Goal: Transaction & Acquisition: Purchase product/service

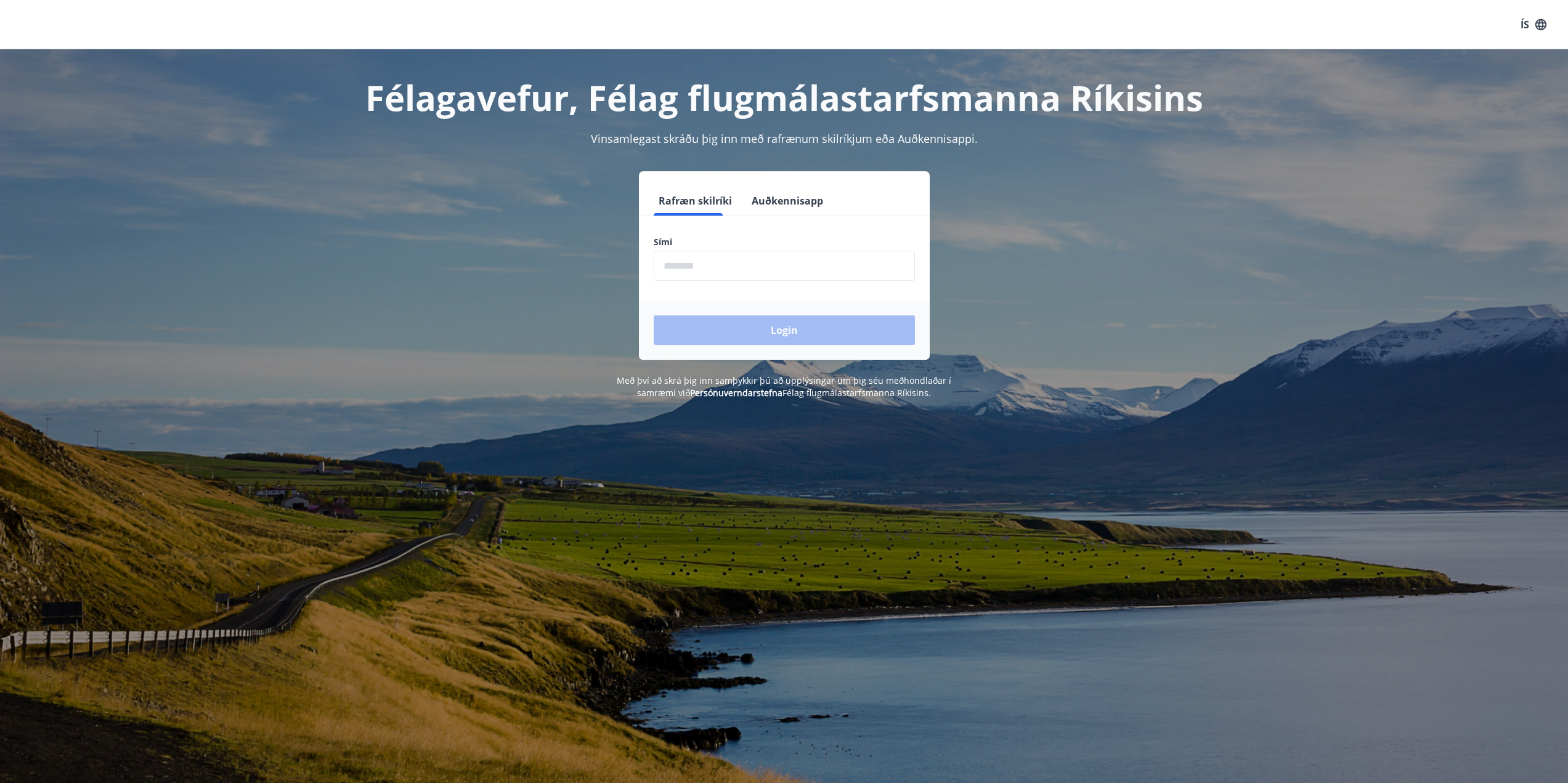
click at [804, 274] on input "phone" at bounding box center [784, 266] width 261 height 30
type input "********"
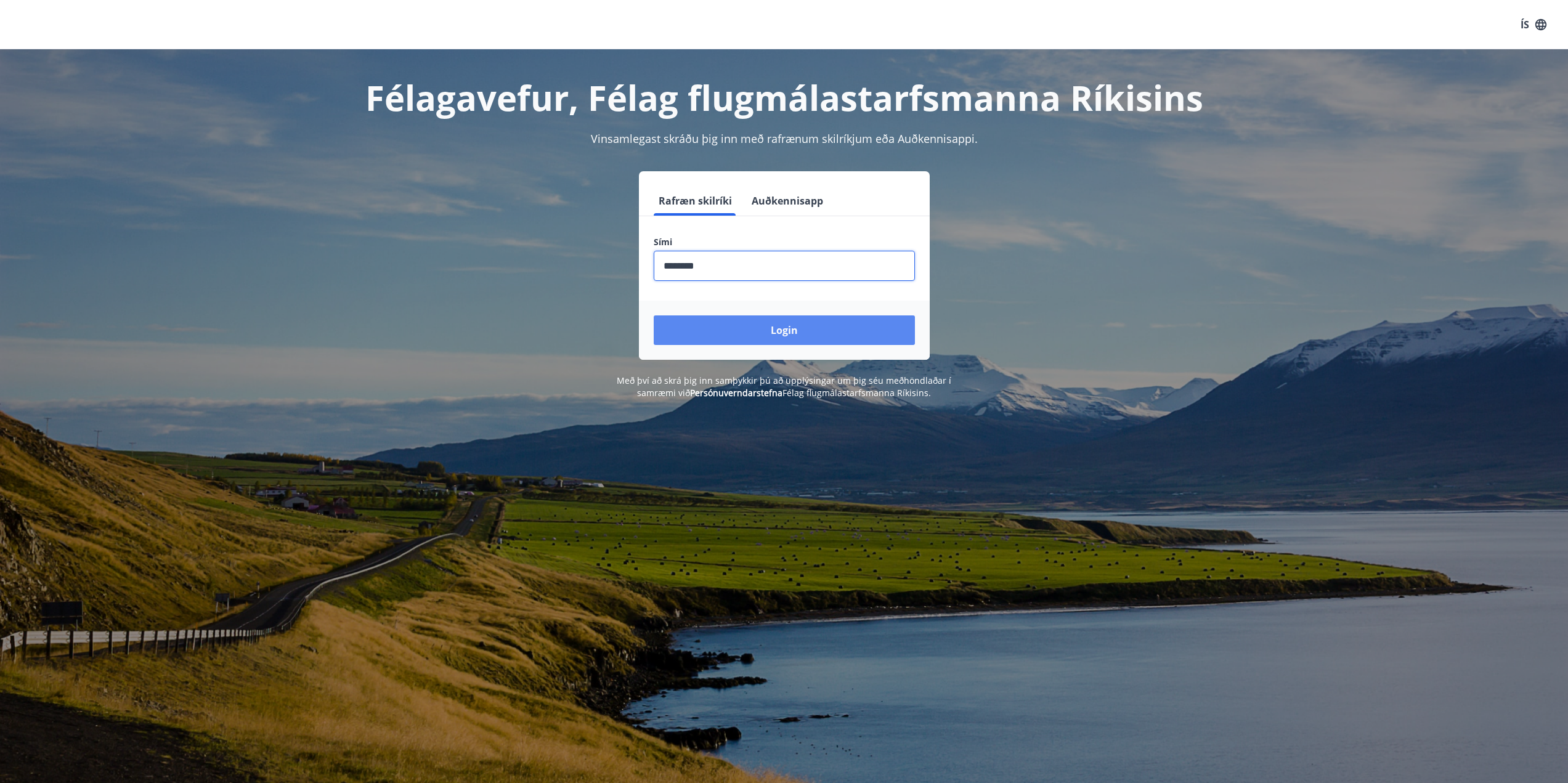
click at [737, 324] on button "Login" at bounding box center [784, 330] width 261 height 30
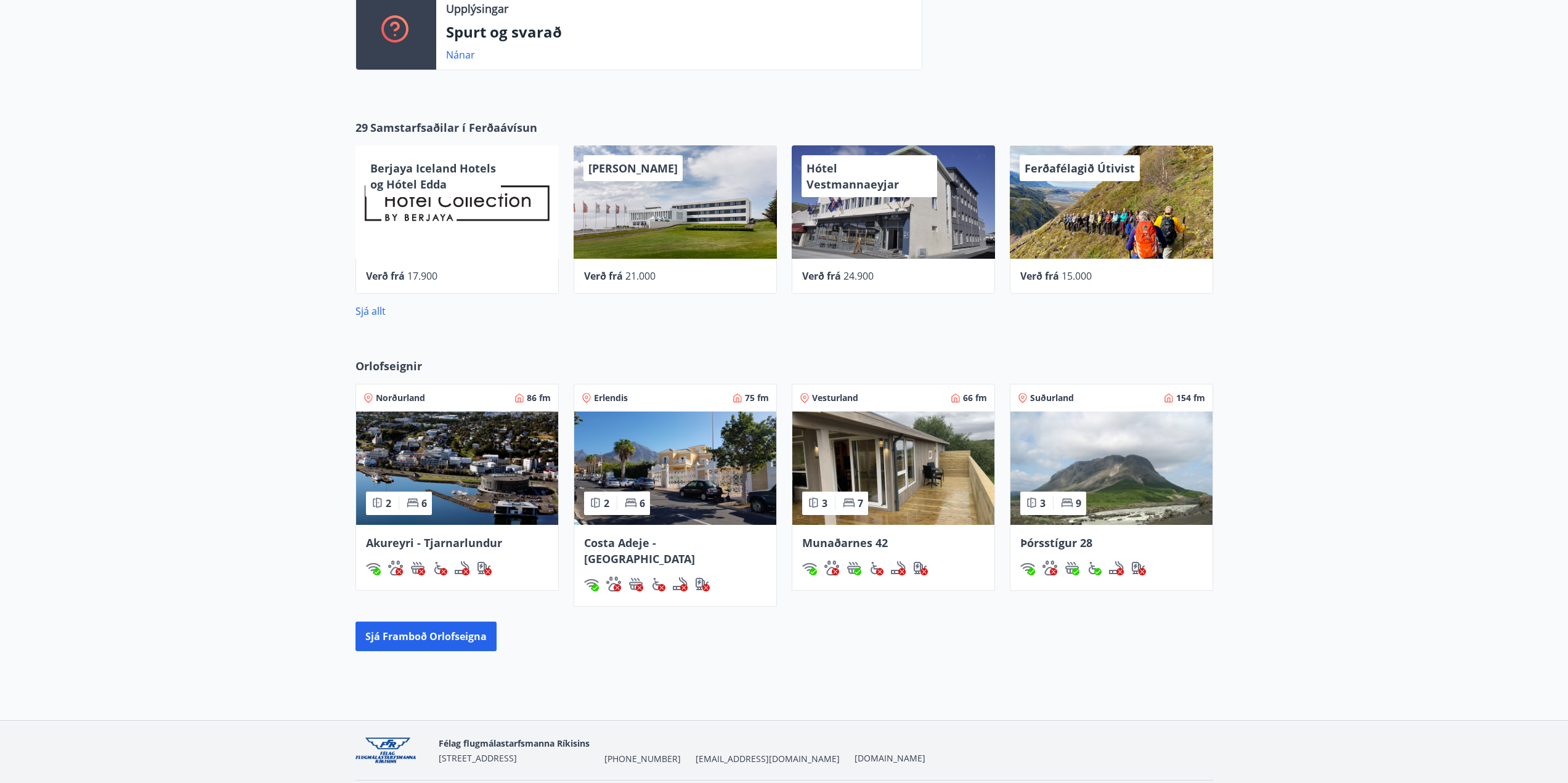
scroll to position [370, 0]
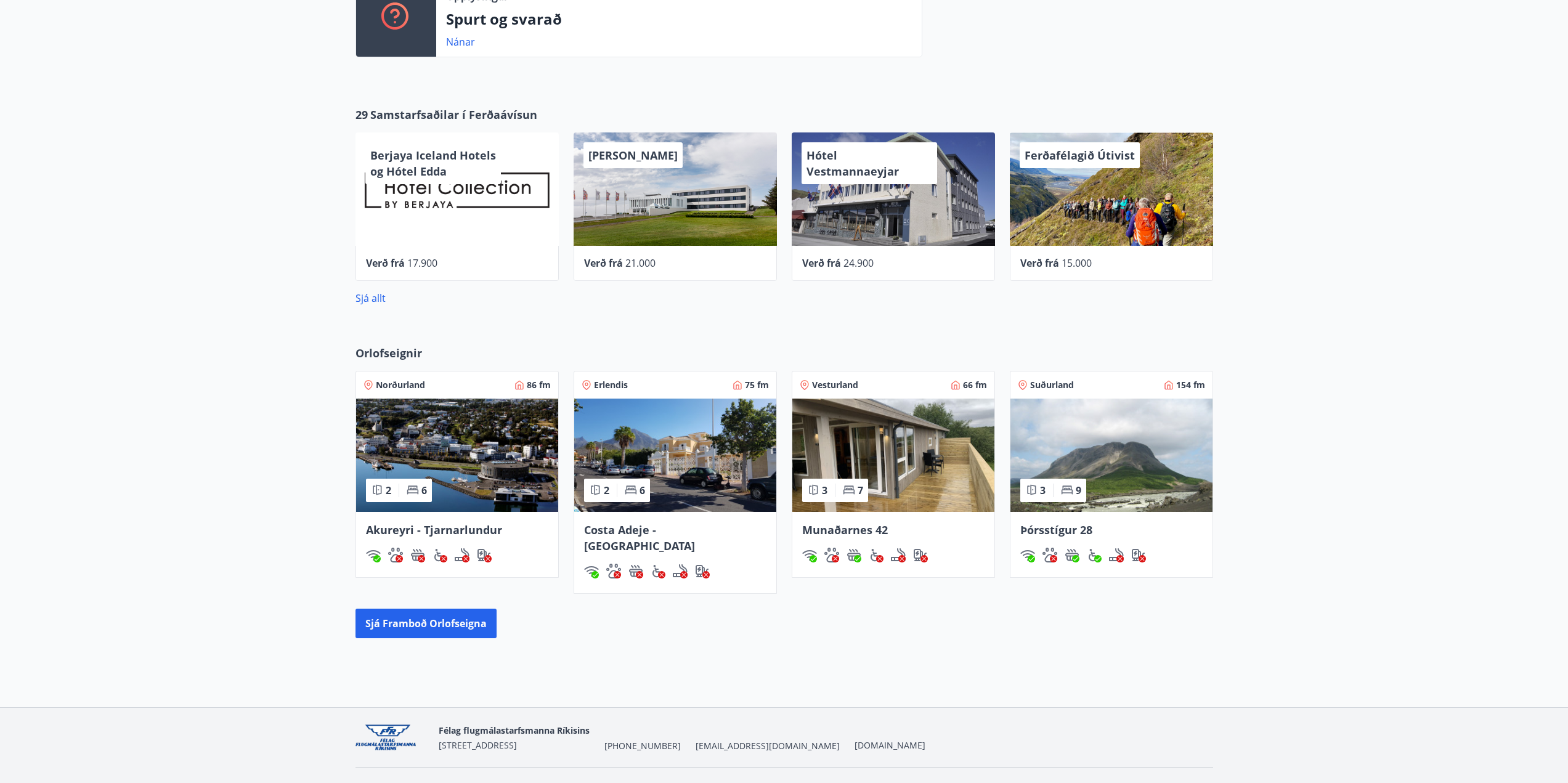
click at [695, 461] on img at bounding box center [676, 455] width 202 height 114
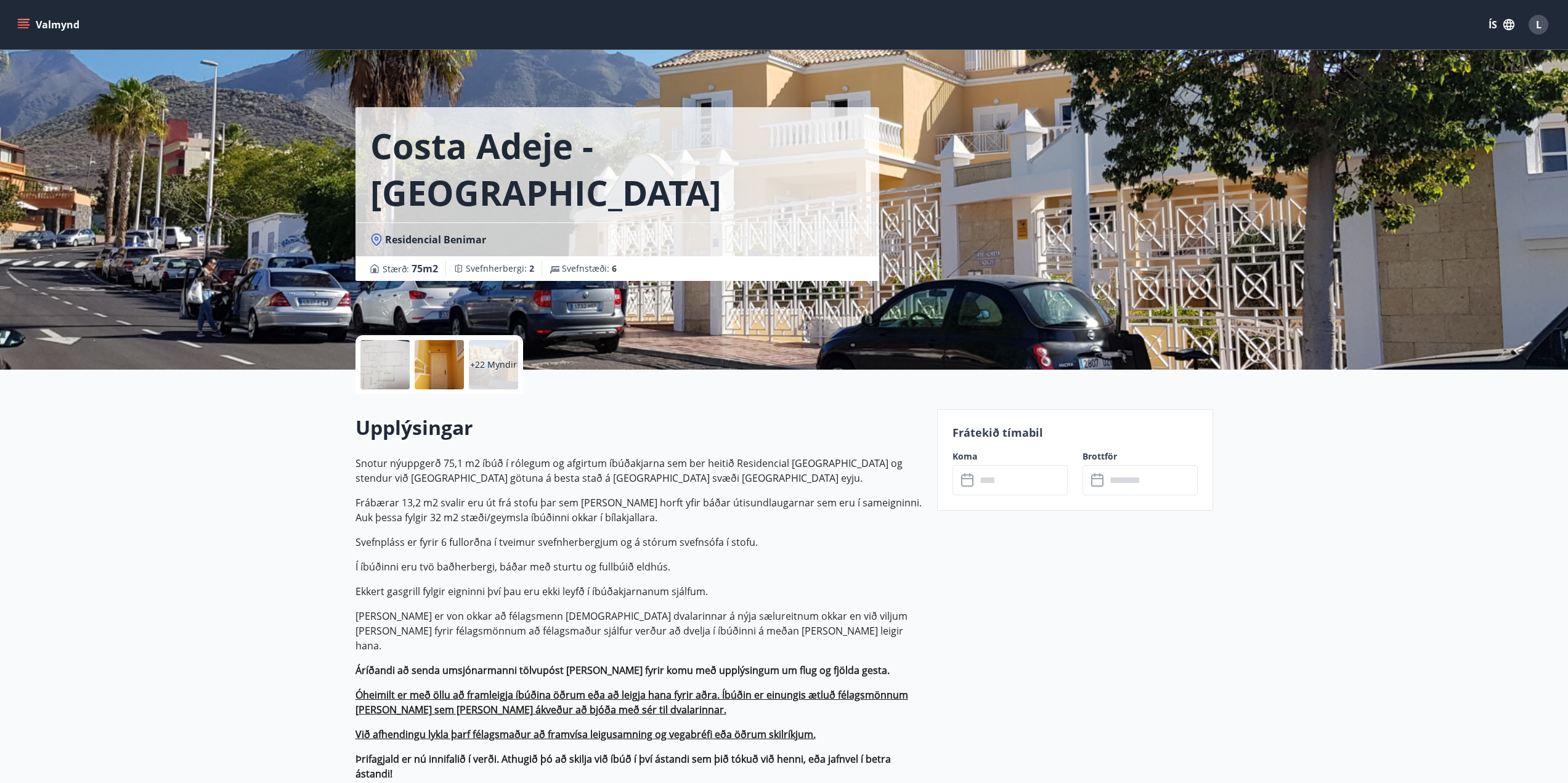
click at [999, 488] on input "text" at bounding box center [1022, 480] width 92 height 30
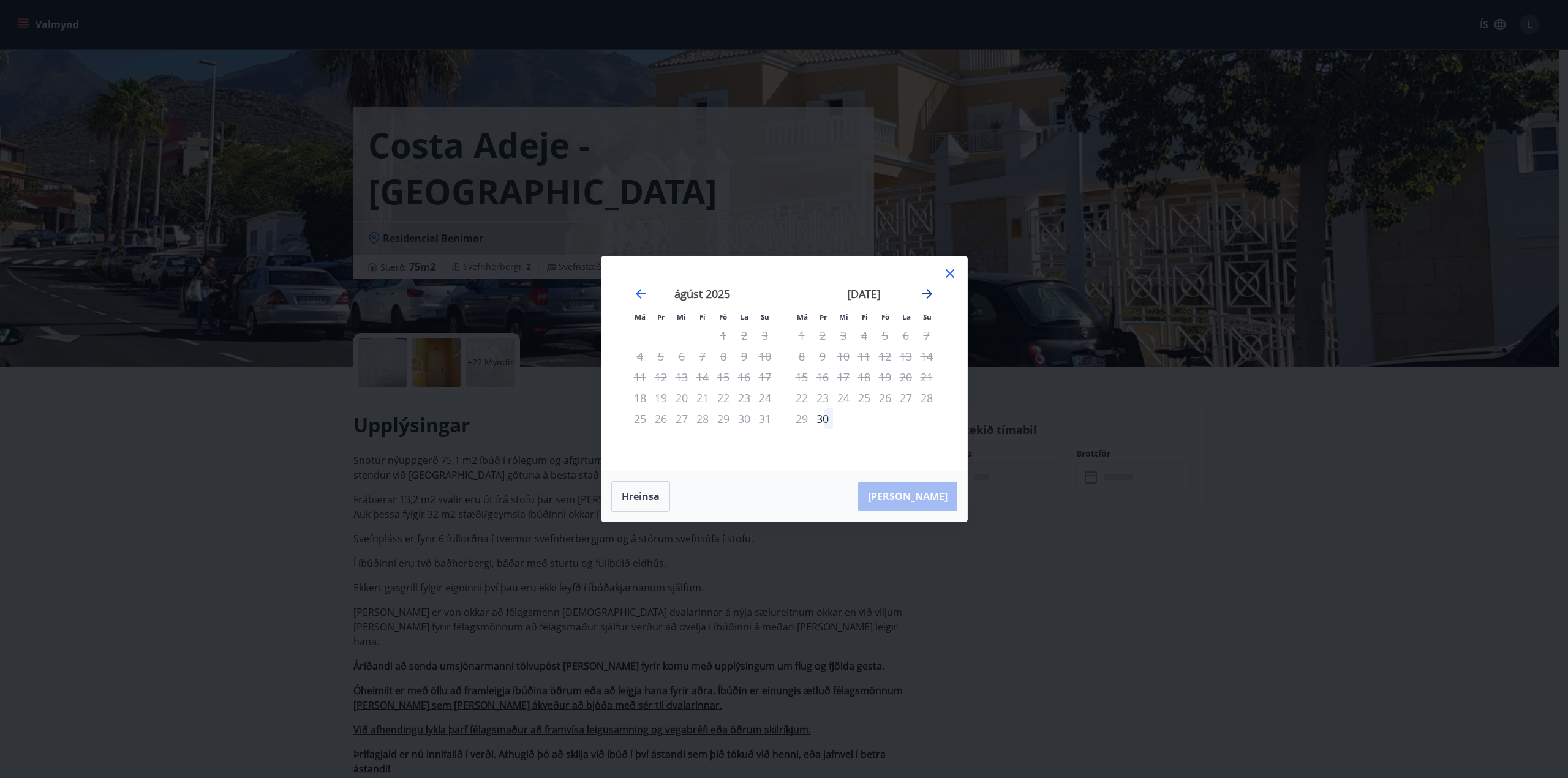
click at [927, 293] on icon "Move forward to switch to the next month." at bounding box center [928, 294] width 10 height 10
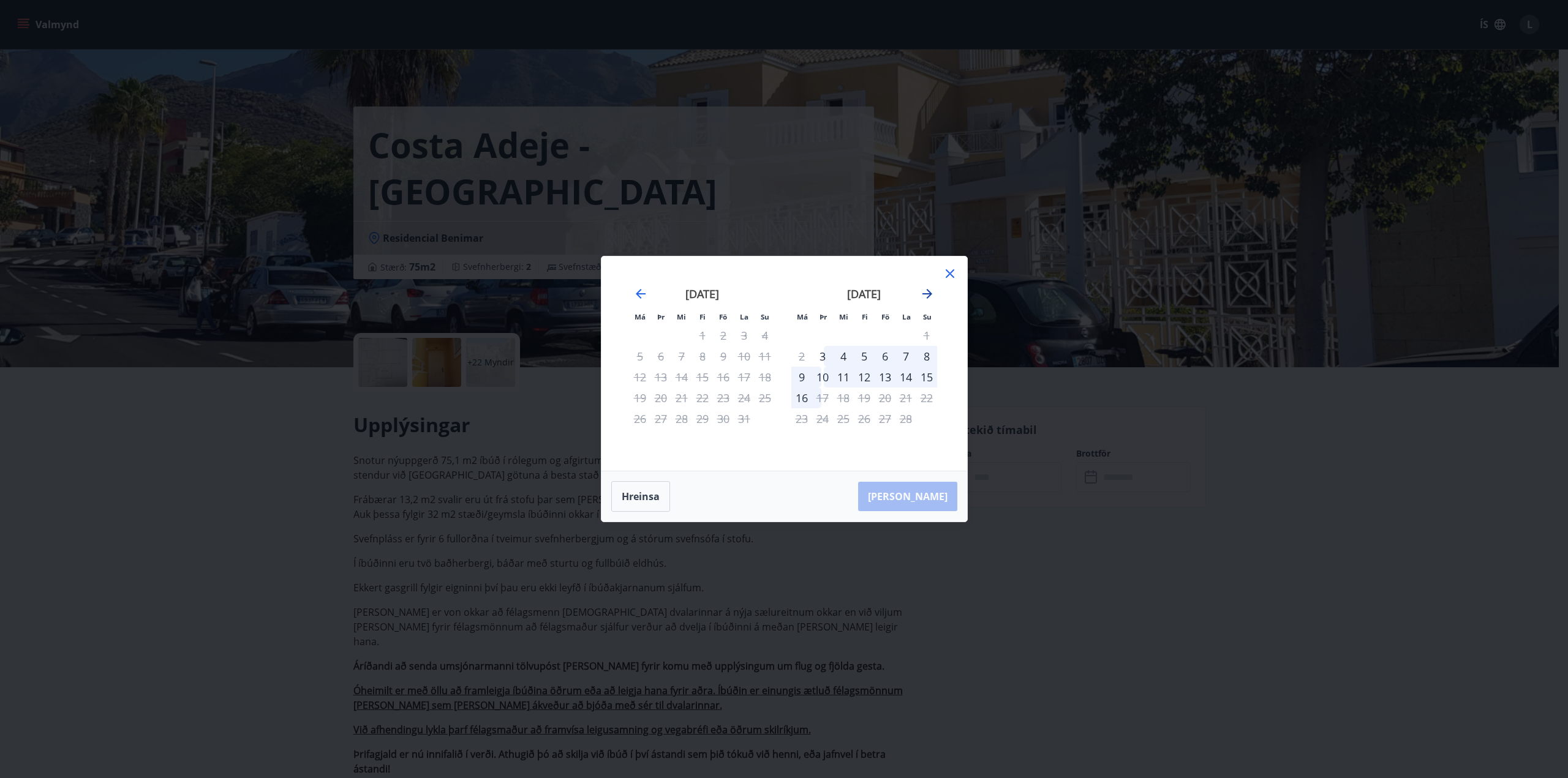
click at [927, 293] on icon "Move forward to switch to the next month." at bounding box center [928, 294] width 10 height 10
click at [640, 296] on icon "Move backward to switch to the previous month." at bounding box center [641, 294] width 15 height 15
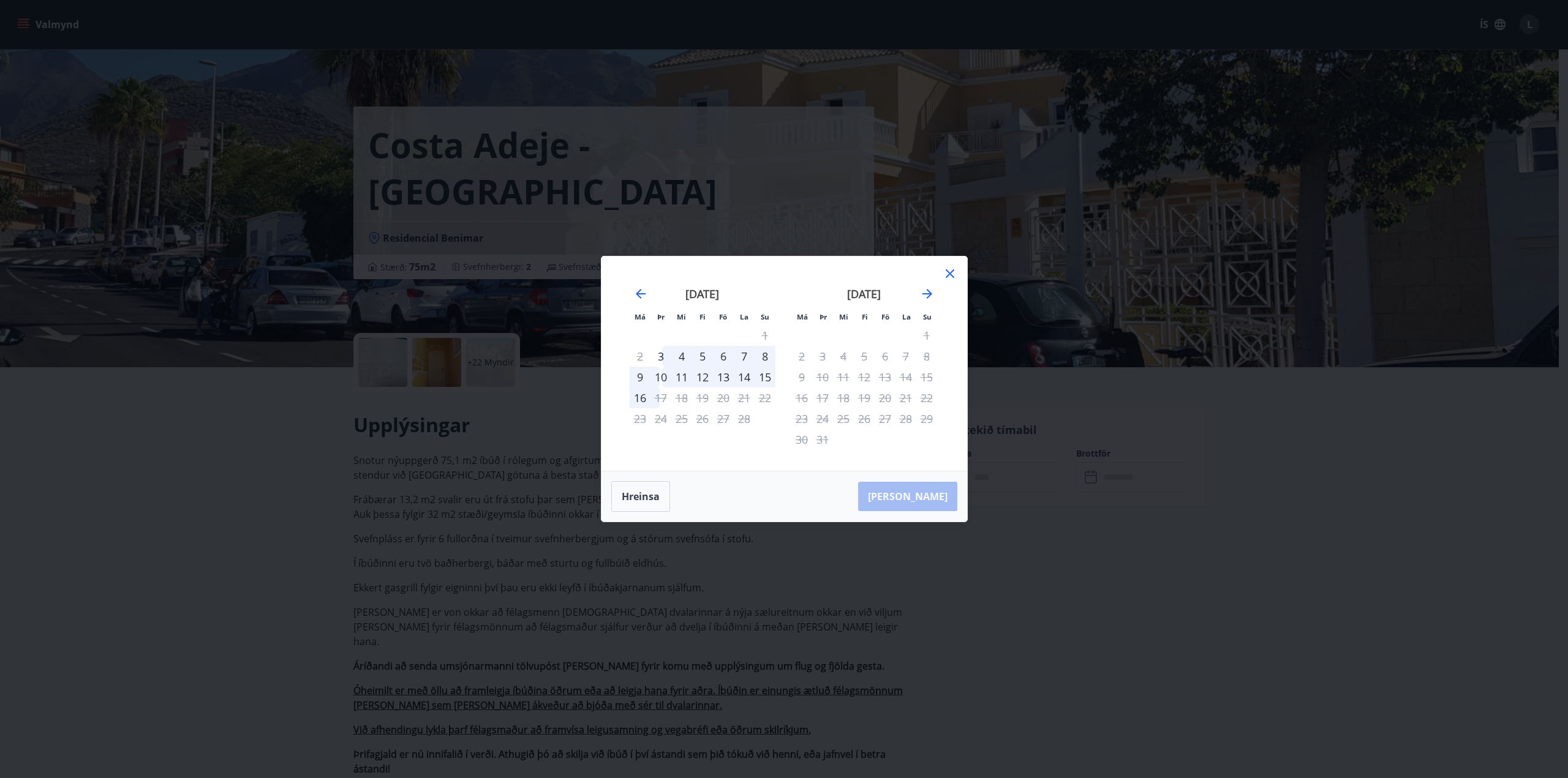
click at [951, 277] on icon at bounding box center [950, 274] width 15 height 15
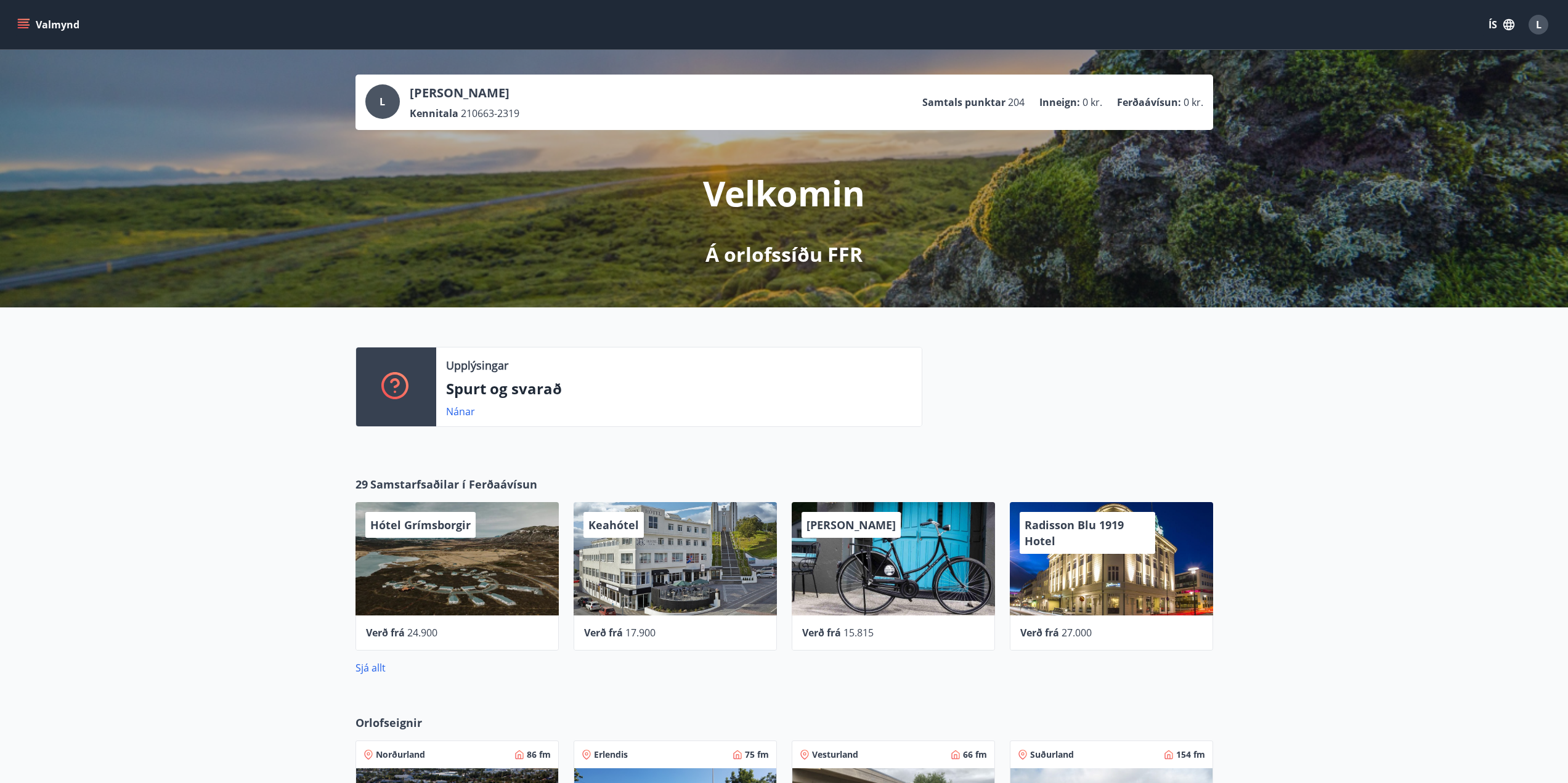
click at [973, 100] on p "Samtals punktar" at bounding box center [964, 102] width 83 height 14
click at [1128, 96] on p "Ferðaávísun :" at bounding box center [1149, 102] width 64 height 14
click at [26, 16] on button "Valmynd" at bounding box center [50, 24] width 70 height 22
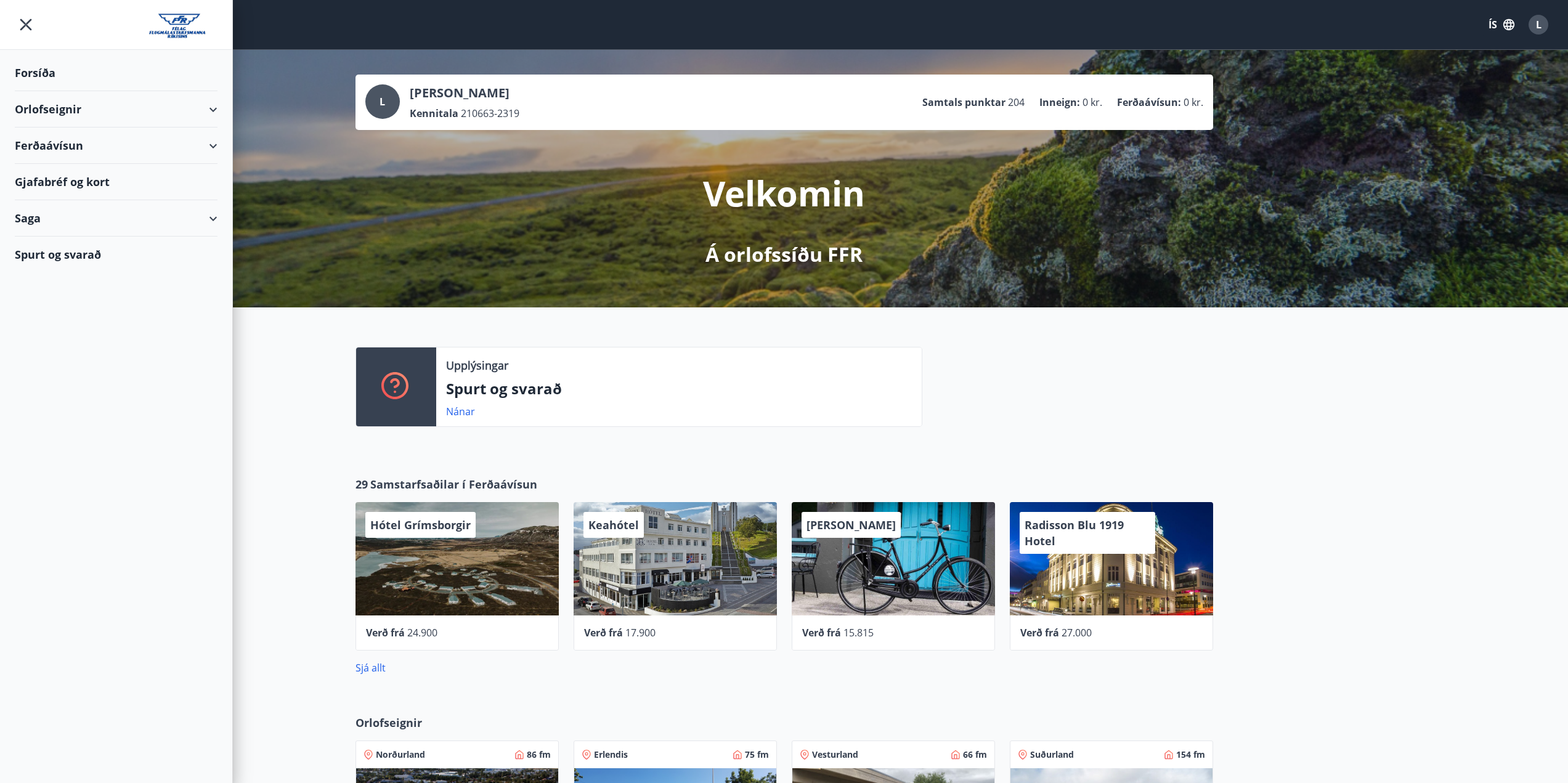
click at [205, 217] on div "Saga" at bounding box center [116, 219] width 203 height 36
click at [52, 253] on div "Ferðaávísun" at bounding box center [116, 249] width 183 height 26
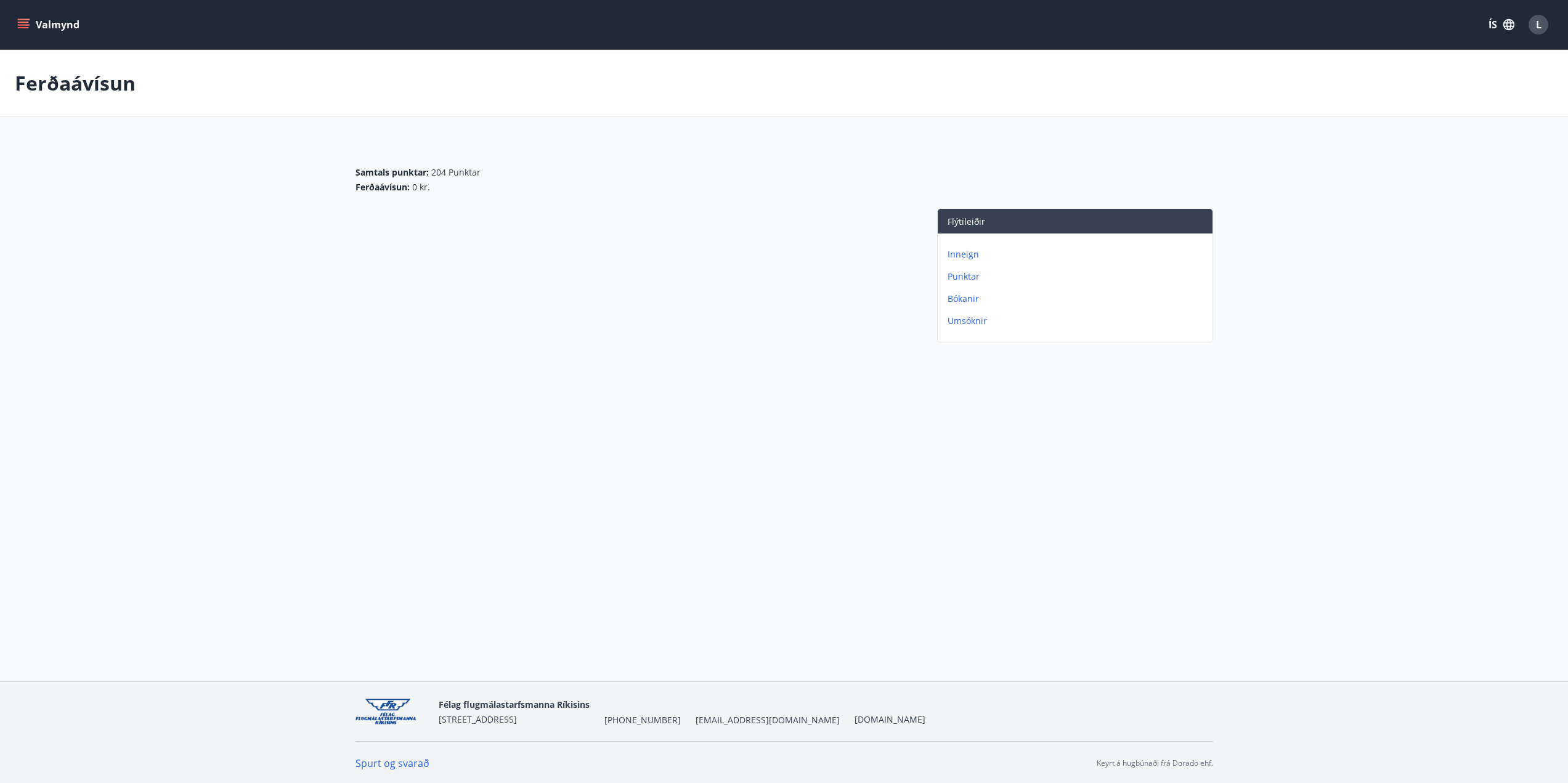
click at [953, 299] on p "Bókanir" at bounding box center [1078, 299] width 260 height 13
click at [971, 322] on p "Umsóknir" at bounding box center [1078, 321] width 260 height 13
click at [22, 23] on icon "menu" at bounding box center [23, 24] width 13 height 13
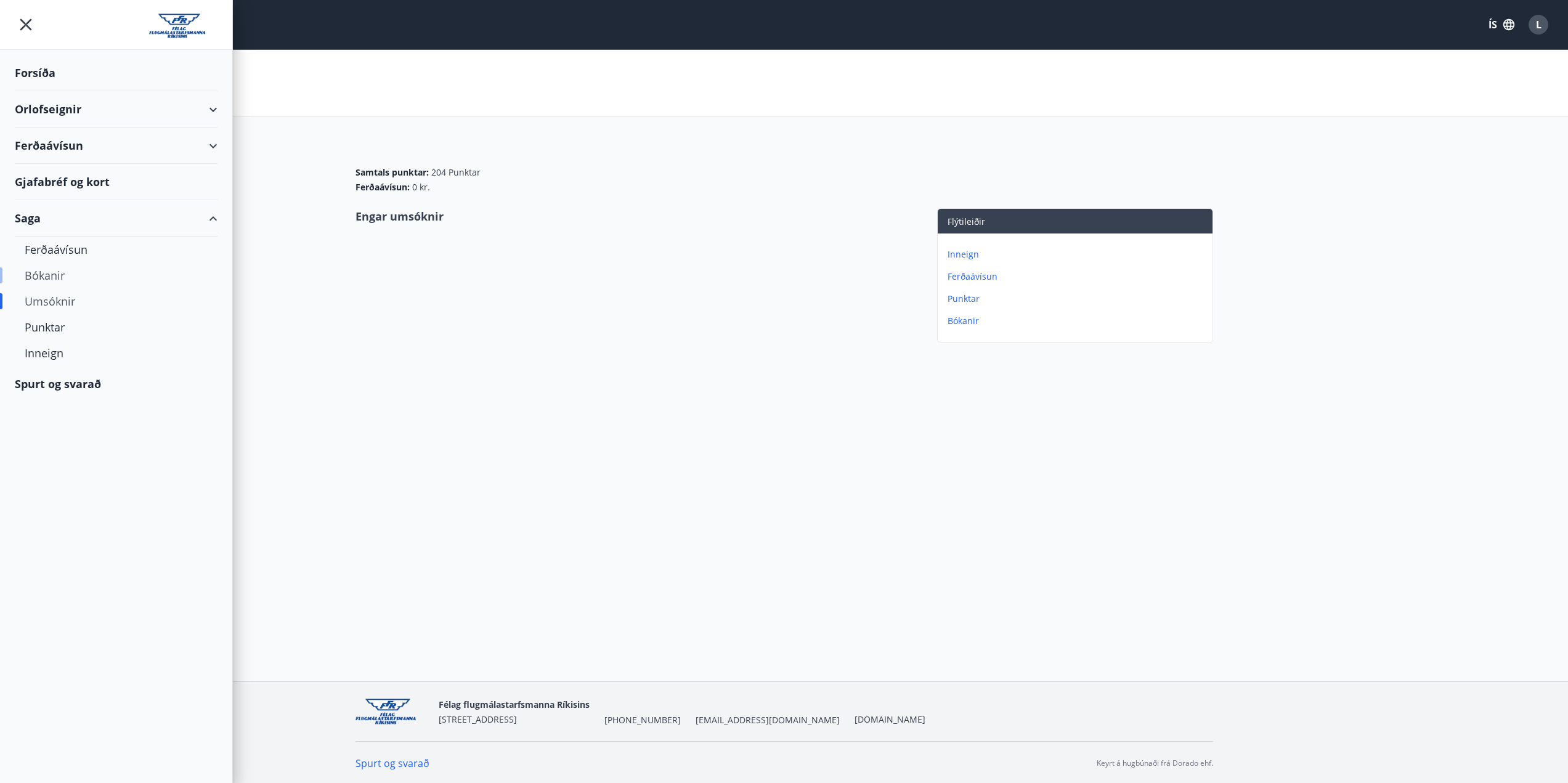
click at [46, 278] on div "Bókanir" at bounding box center [116, 275] width 183 height 26
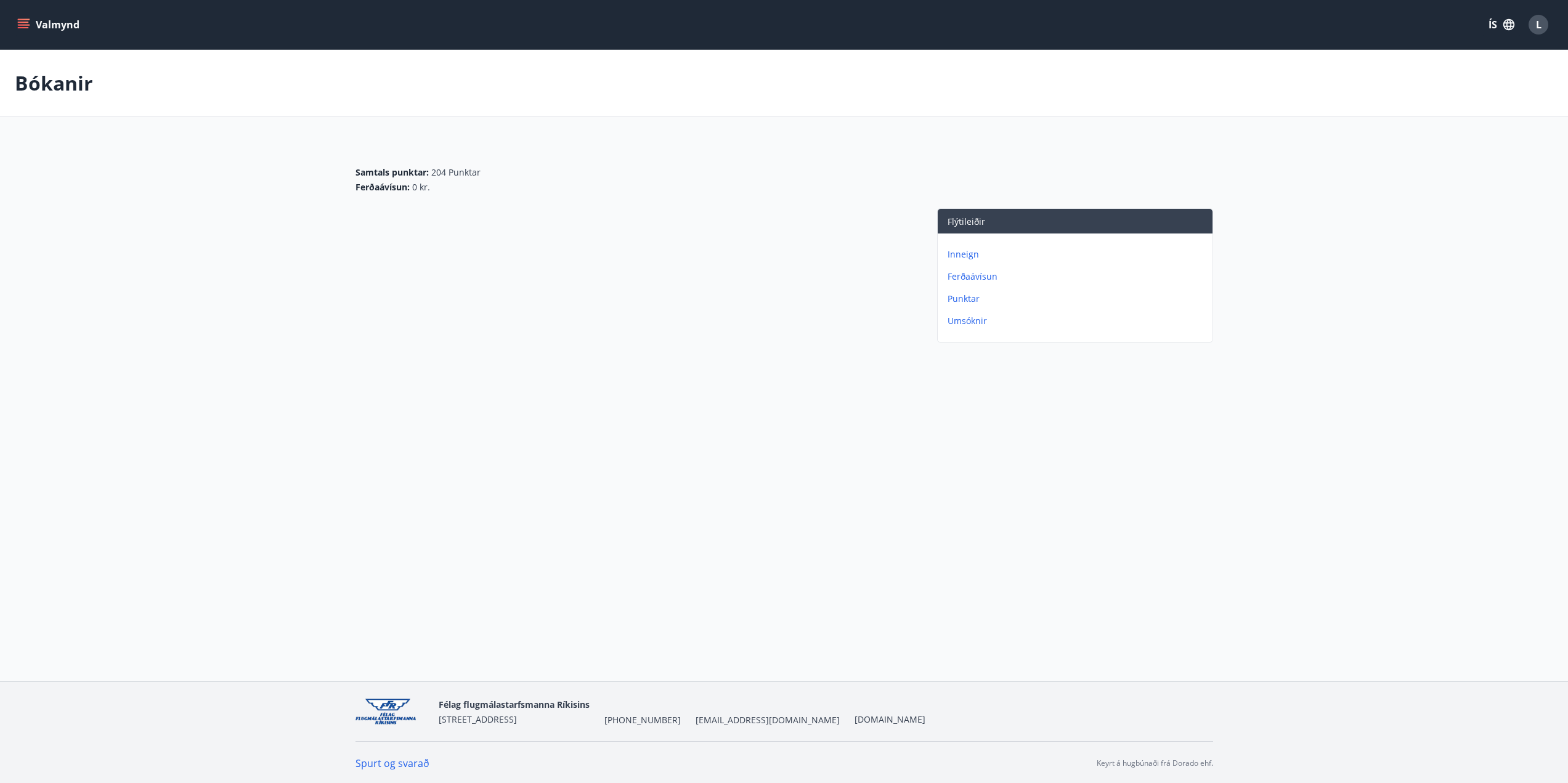
click at [969, 278] on p "Ferðaávísun" at bounding box center [1078, 277] width 260 height 13
click at [968, 300] on p "Bókanir" at bounding box center [1078, 299] width 260 height 13
click at [960, 317] on p "Umsóknir" at bounding box center [1078, 321] width 260 height 13
click at [18, 26] on icon "menu" at bounding box center [23, 24] width 13 height 13
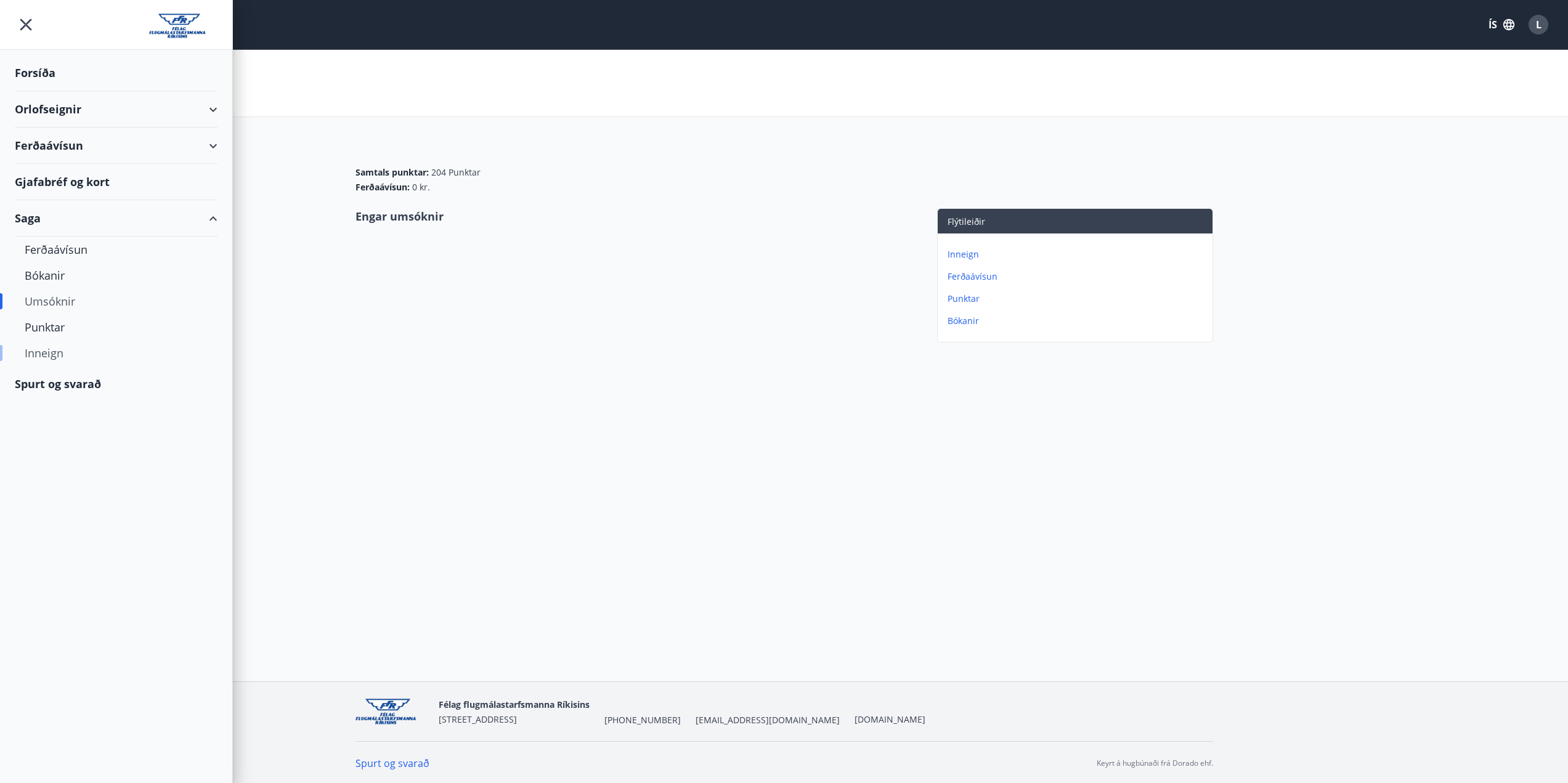
click at [42, 348] on div "Inneign" at bounding box center [116, 353] width 183 height 26
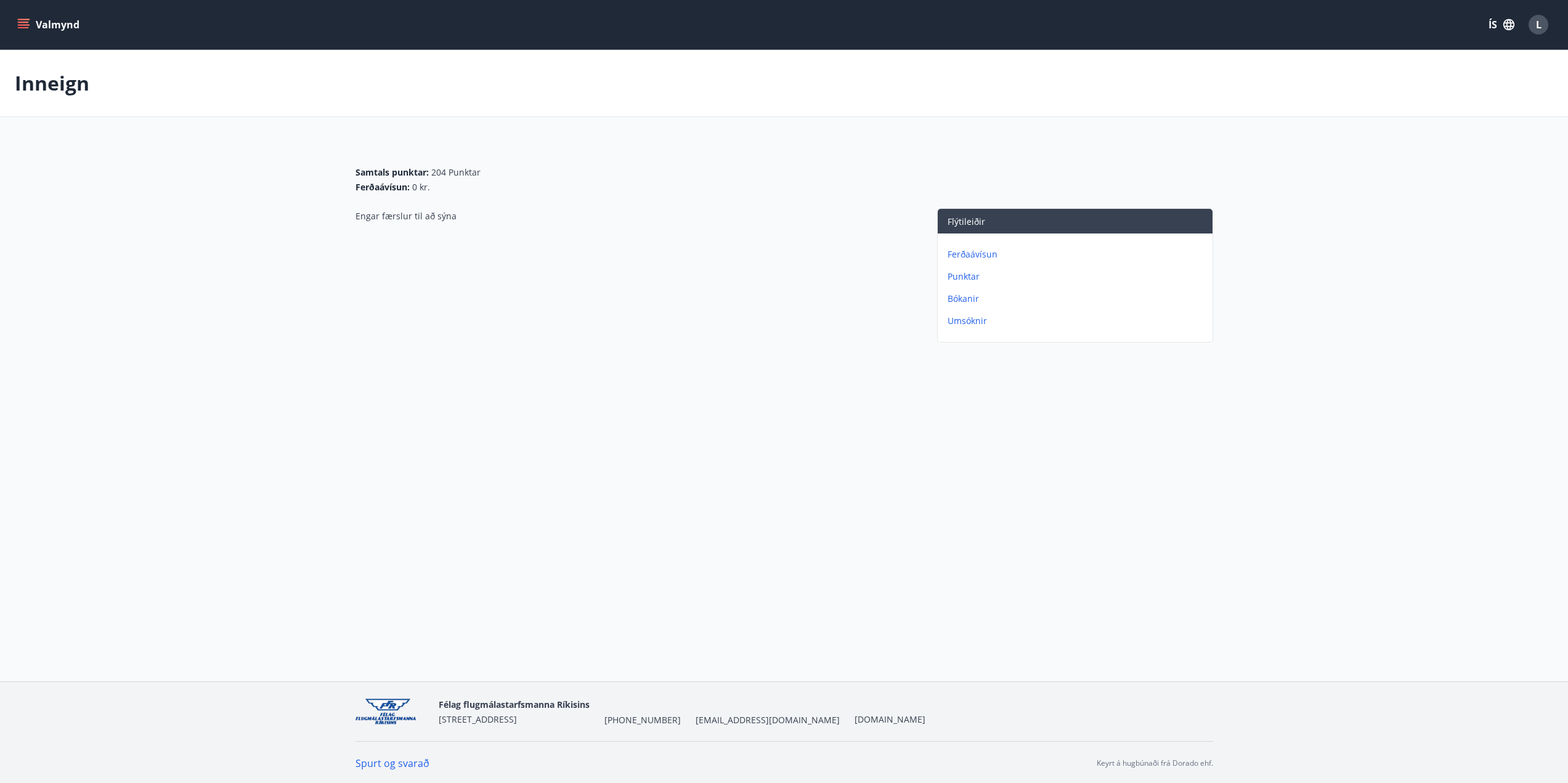
click at [17, 26] on icon "menu" at bounding box center [23, 24] width 13 height 13
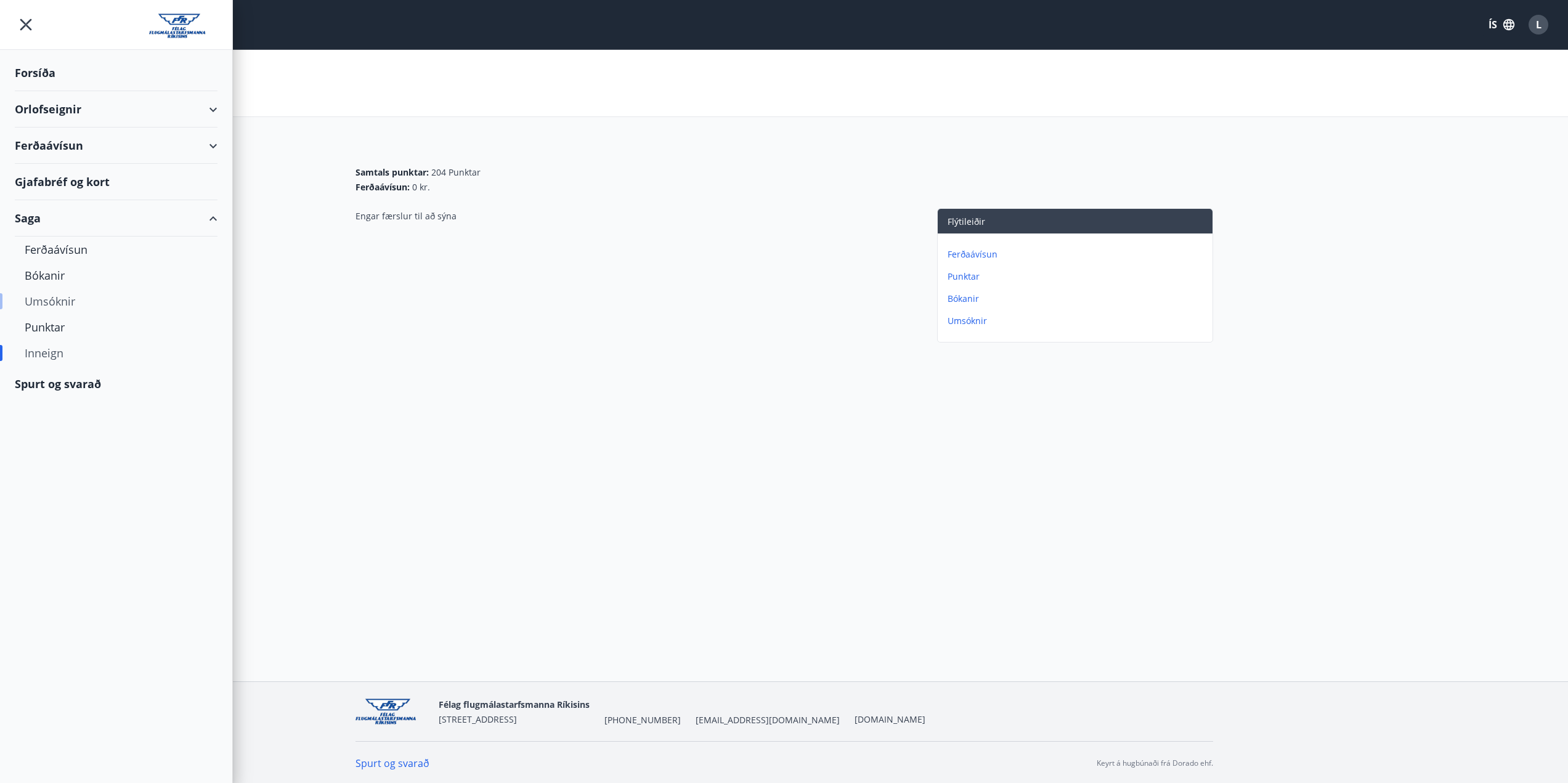
click at [55, 303] on div "Umsóknir" at bounding box center [116, 301] width 183 height 26
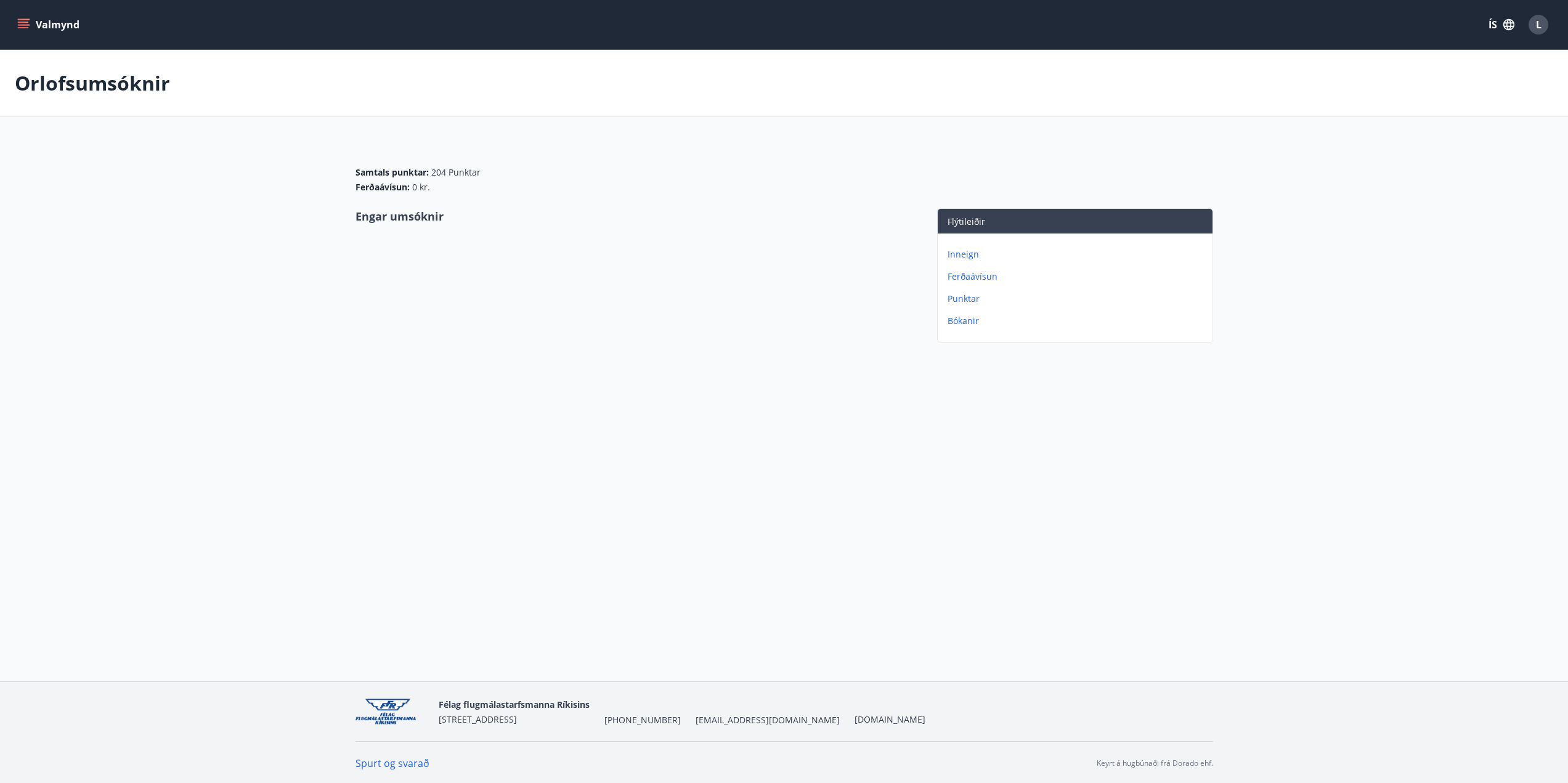
click at [971, 254] on p "Inneign" at bounding box center [1078, 254] width 260 height 13
click at [964, 271] on p "Punktar" at bounding box center [1078, 277] width 260 height 13
click at [19, 19] on icon "menu" at bounding box center [24, 19] width 14 height 1
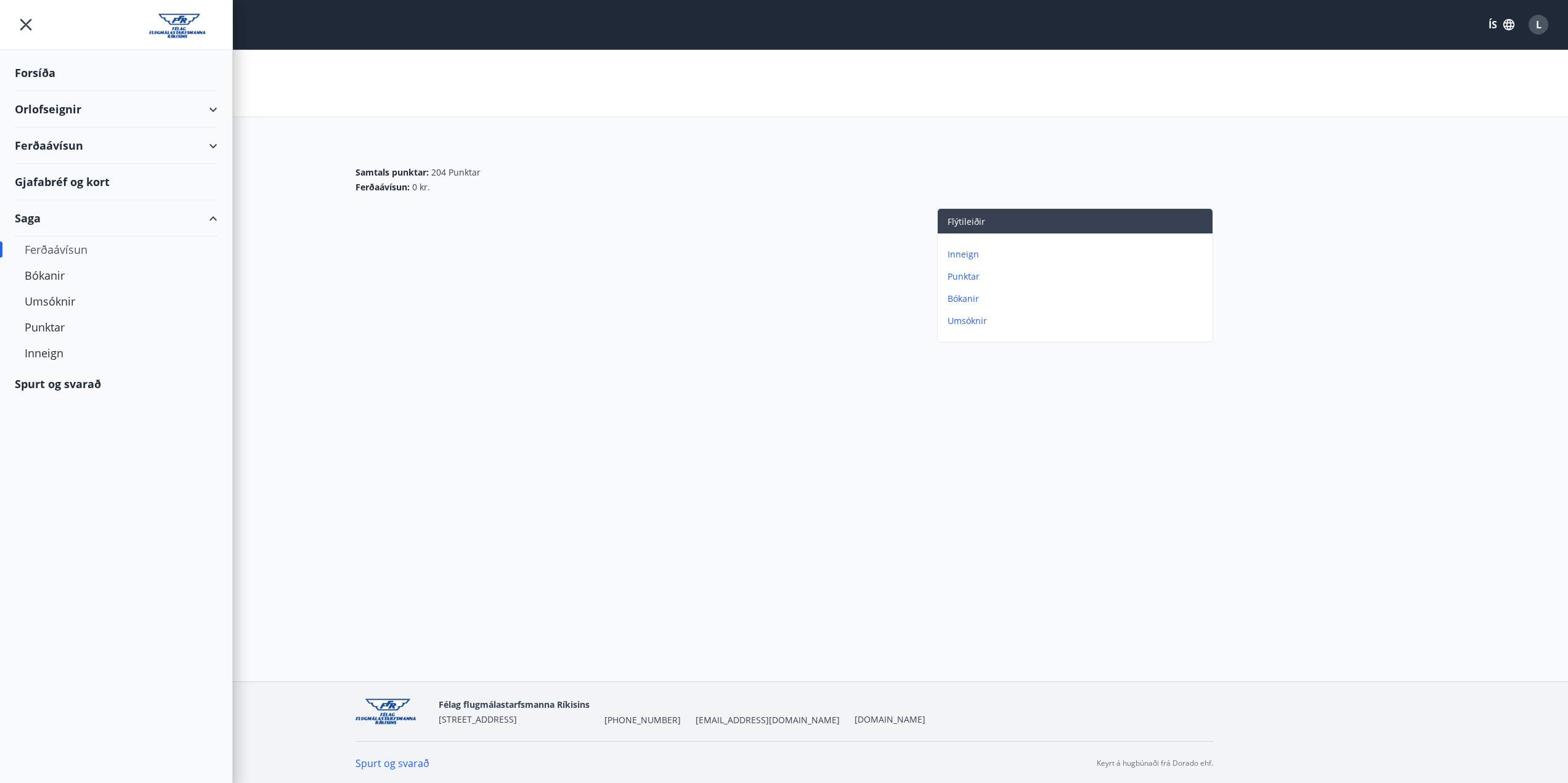
click at [51, 71] on div "Forsíða" at bounding box center [116, 73] width 203 height 36
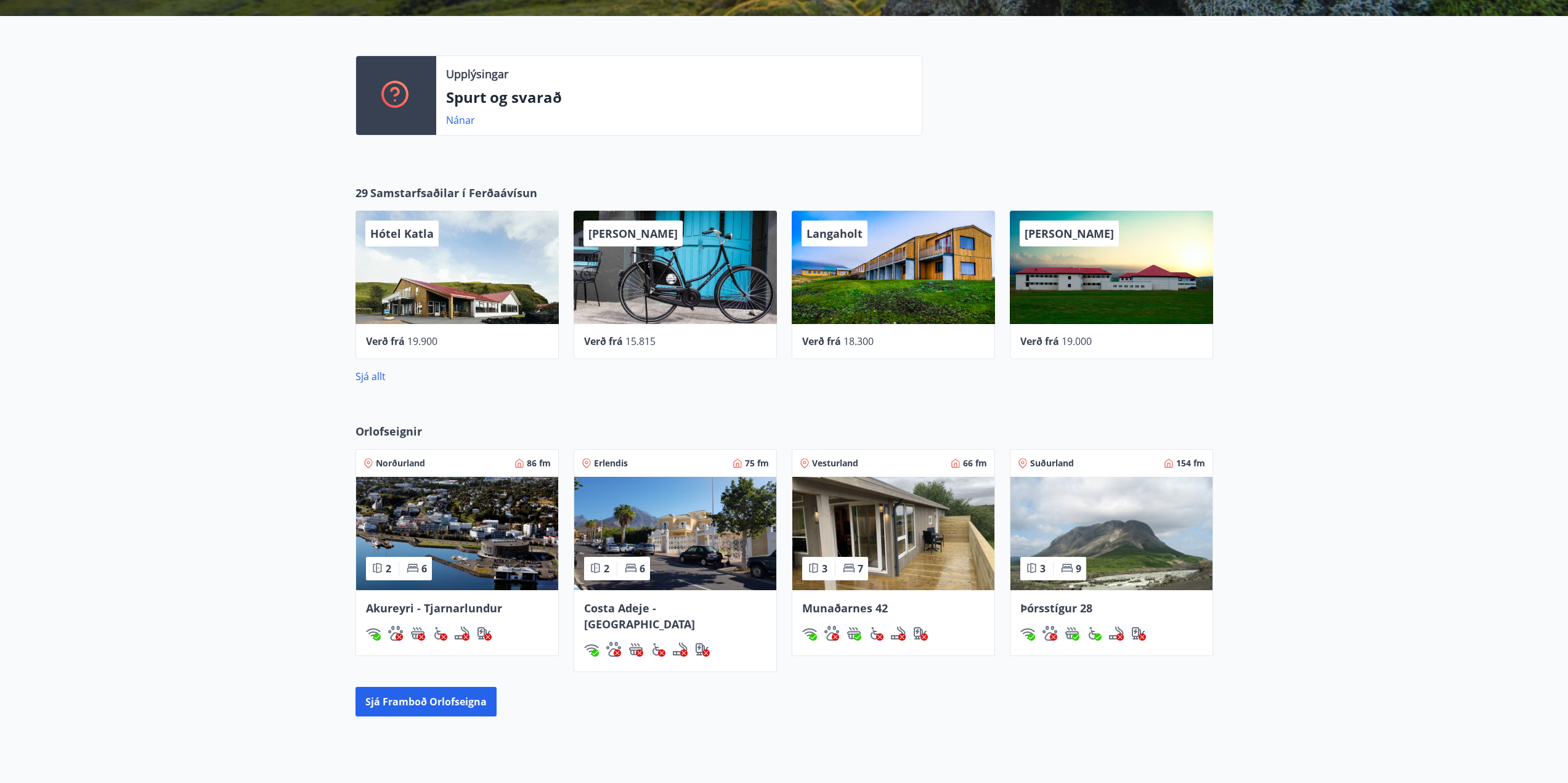
scroll to position [320, 0]
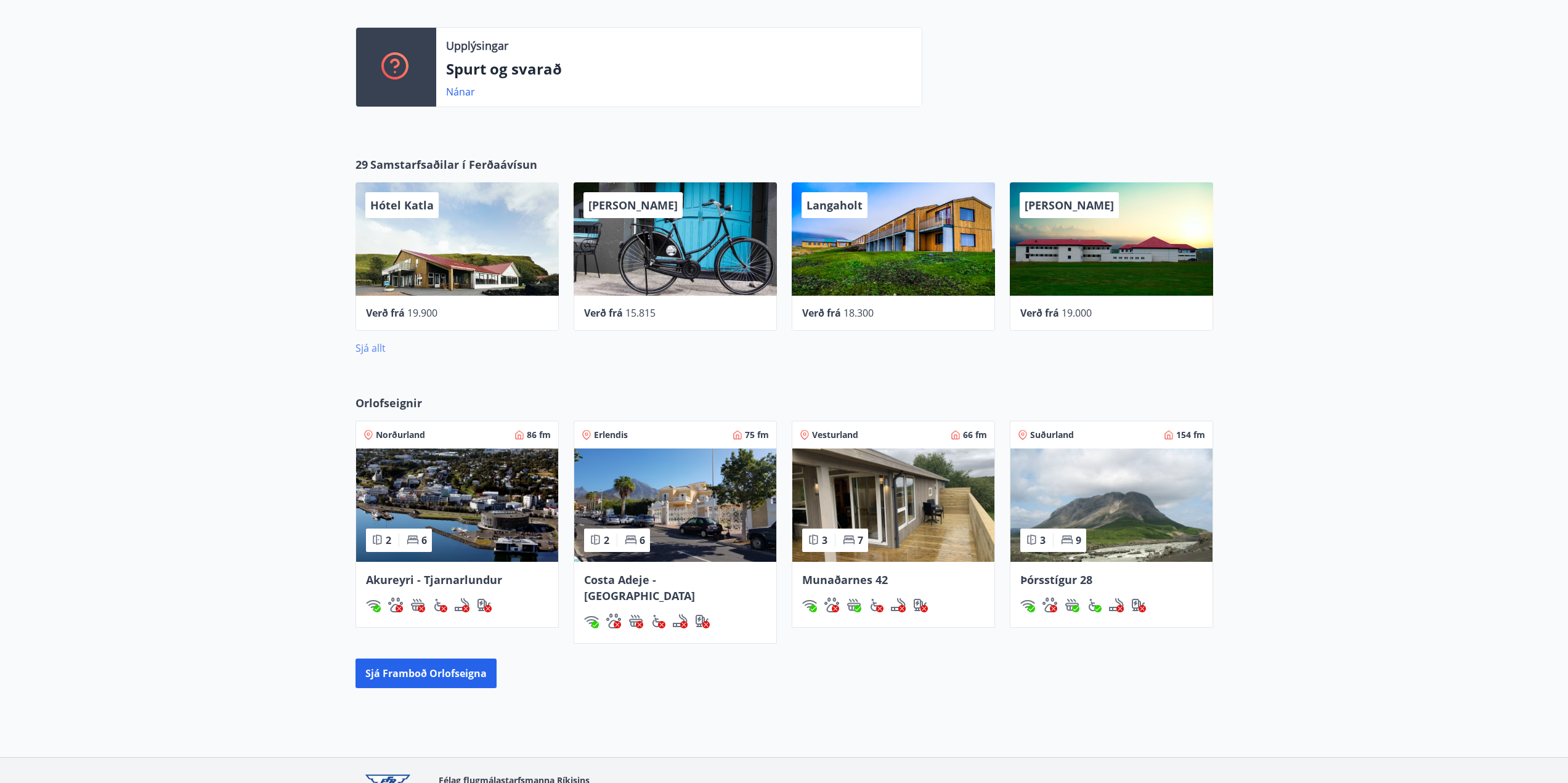
click at [366, 348] on link "Sjá allt" at bounding box center [370, 348] width 30 height 14
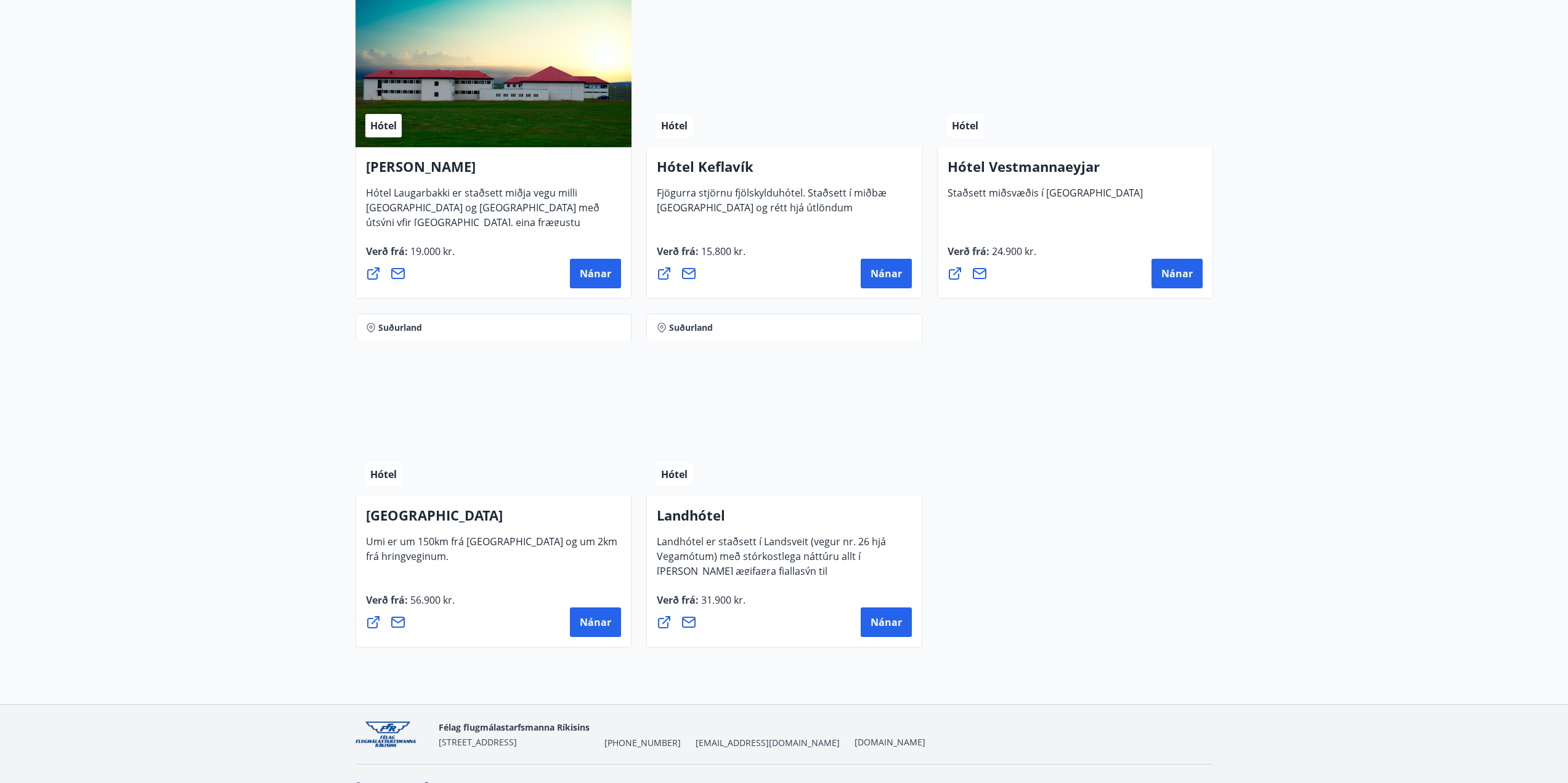
scroll to position [3087, 0]
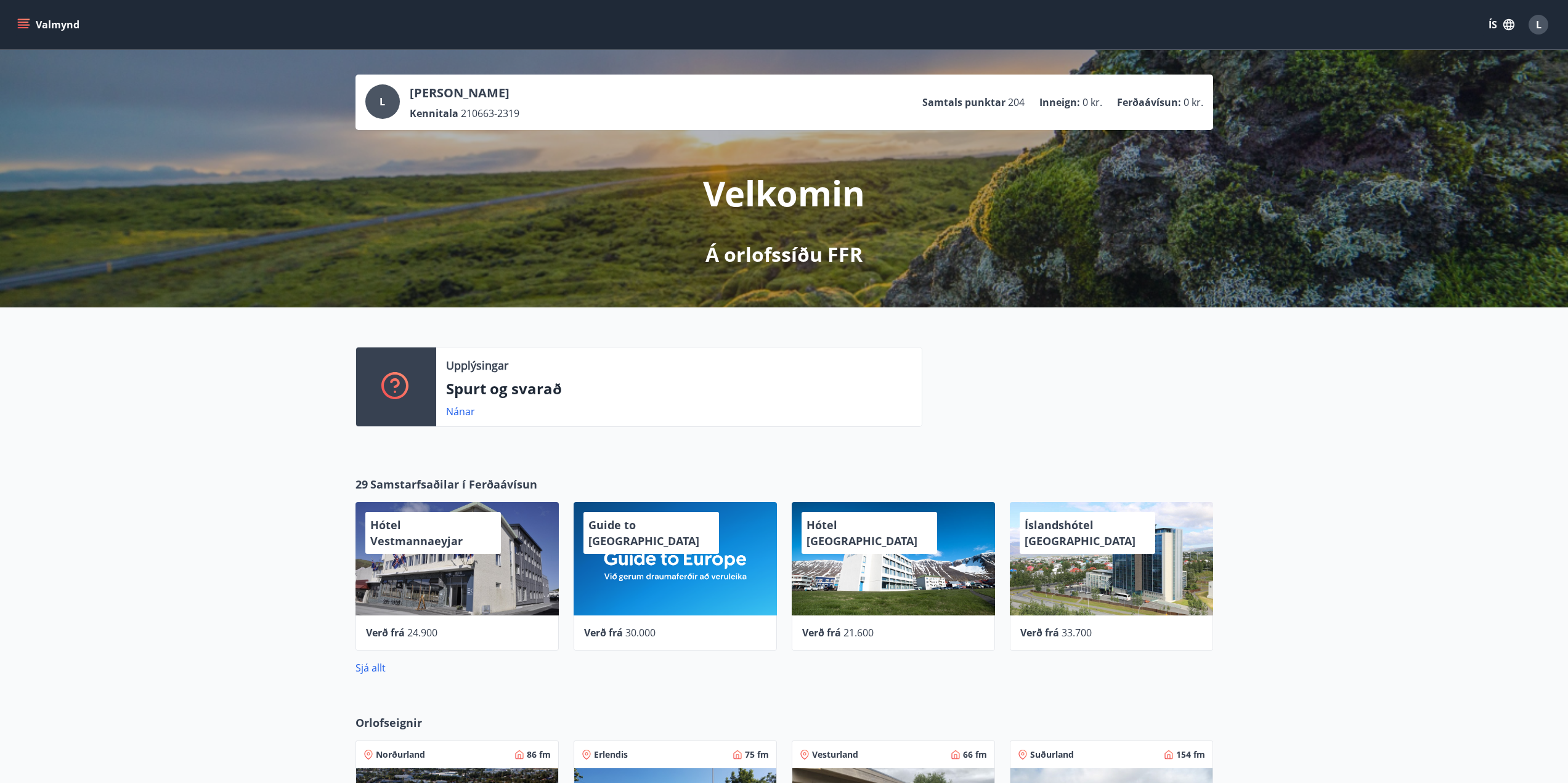
click at [22, 24] on icon "menu" at bounding box center [24, 24] width 14 height 1
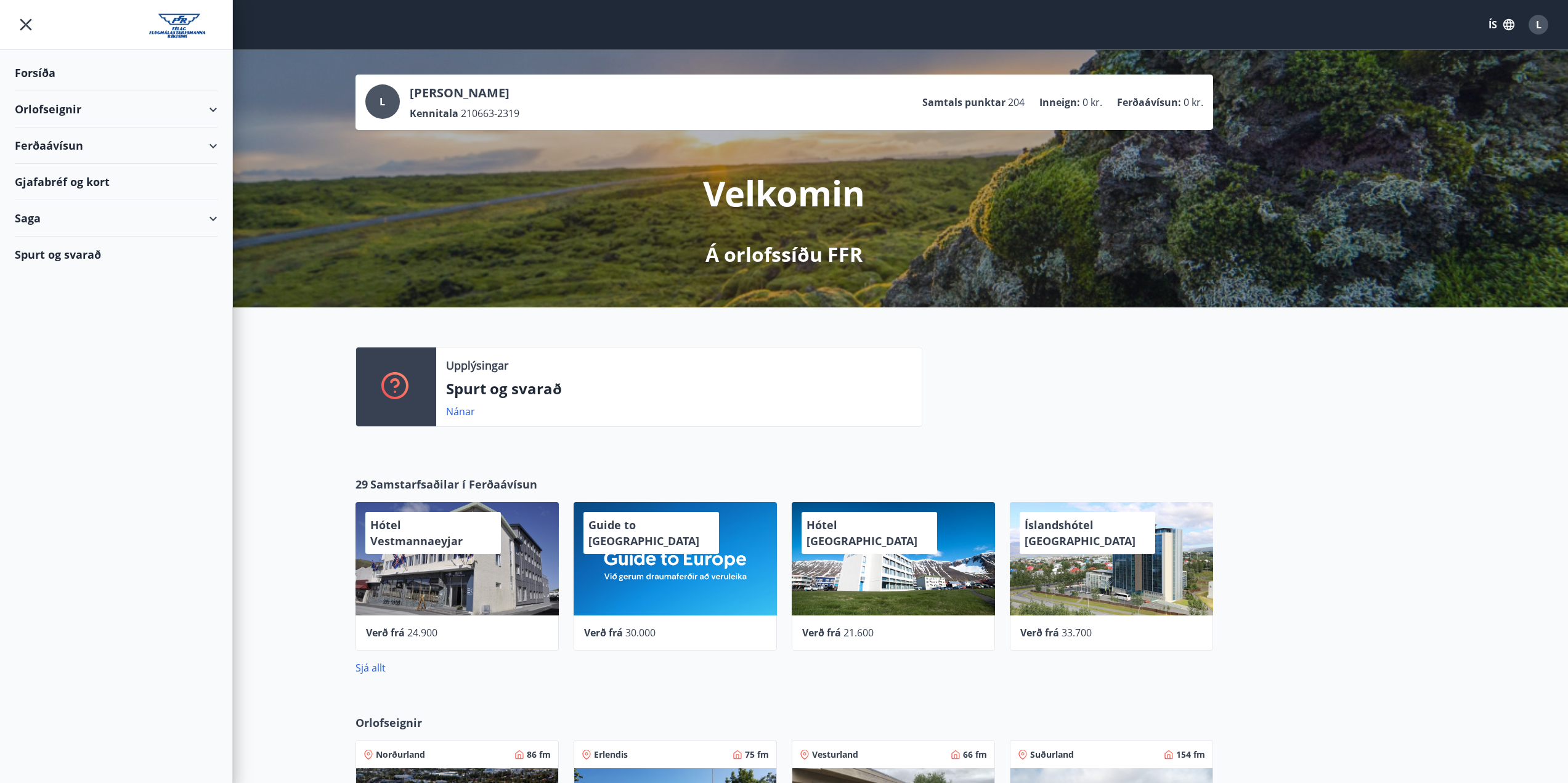
click at [209, 142] on div "Ferðaávísun" at bounding box center [116, 146] width 203 height 36
click at [47, 200] on div "Kaupa ferðaávísun" at bounding box center [116, 202] width 183 height 26
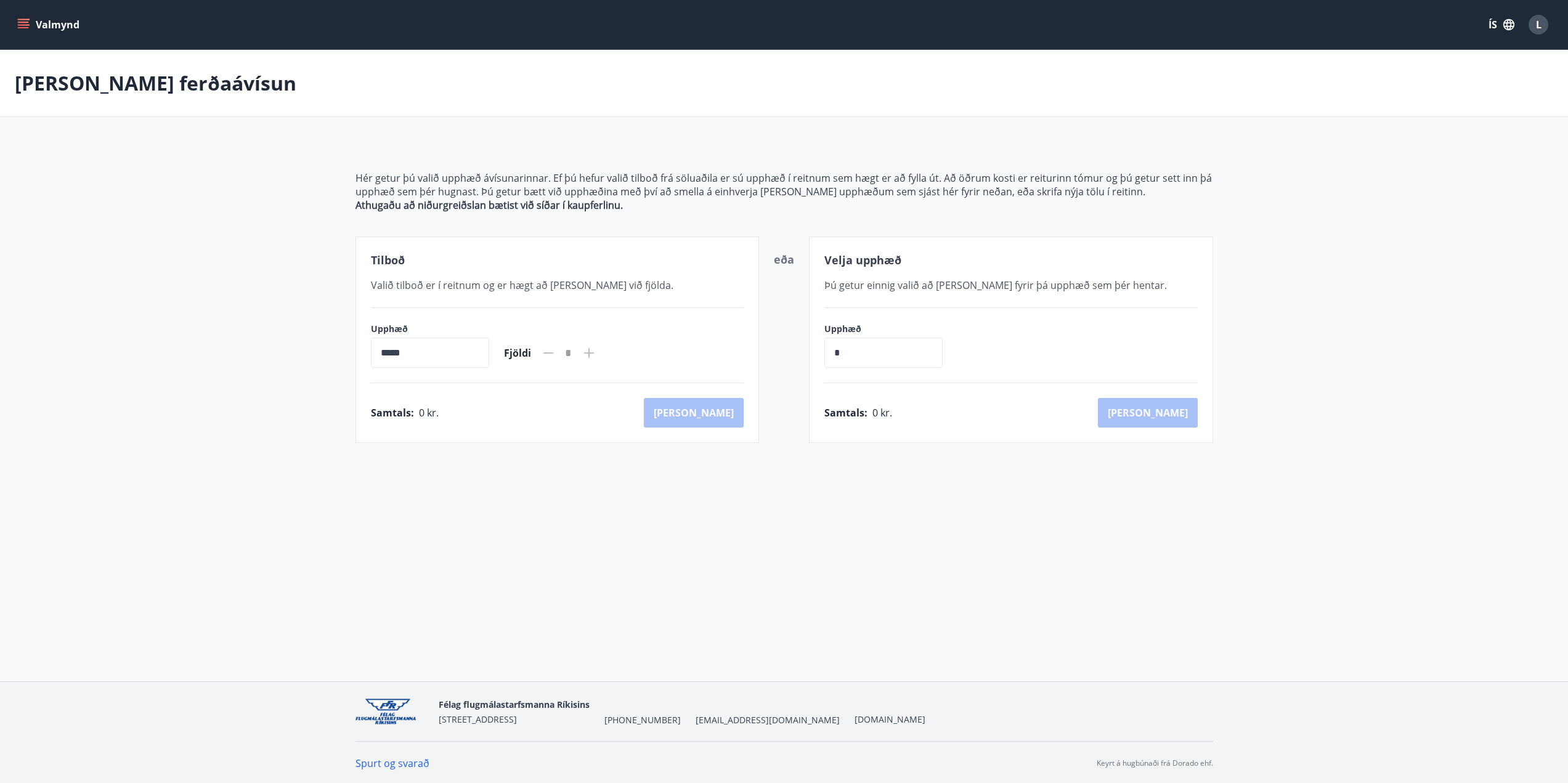
click at [594, 354] on icon at bounding box center [589, 353] width 10 height 10
click at [511, 350] on div "Upphæð ***** ​ Fjöldi *" at bounding box center [558, 345] width 374 height 45
click at [433, 350] on input "*****" at bounding box center [430, 353] width 118 height 30
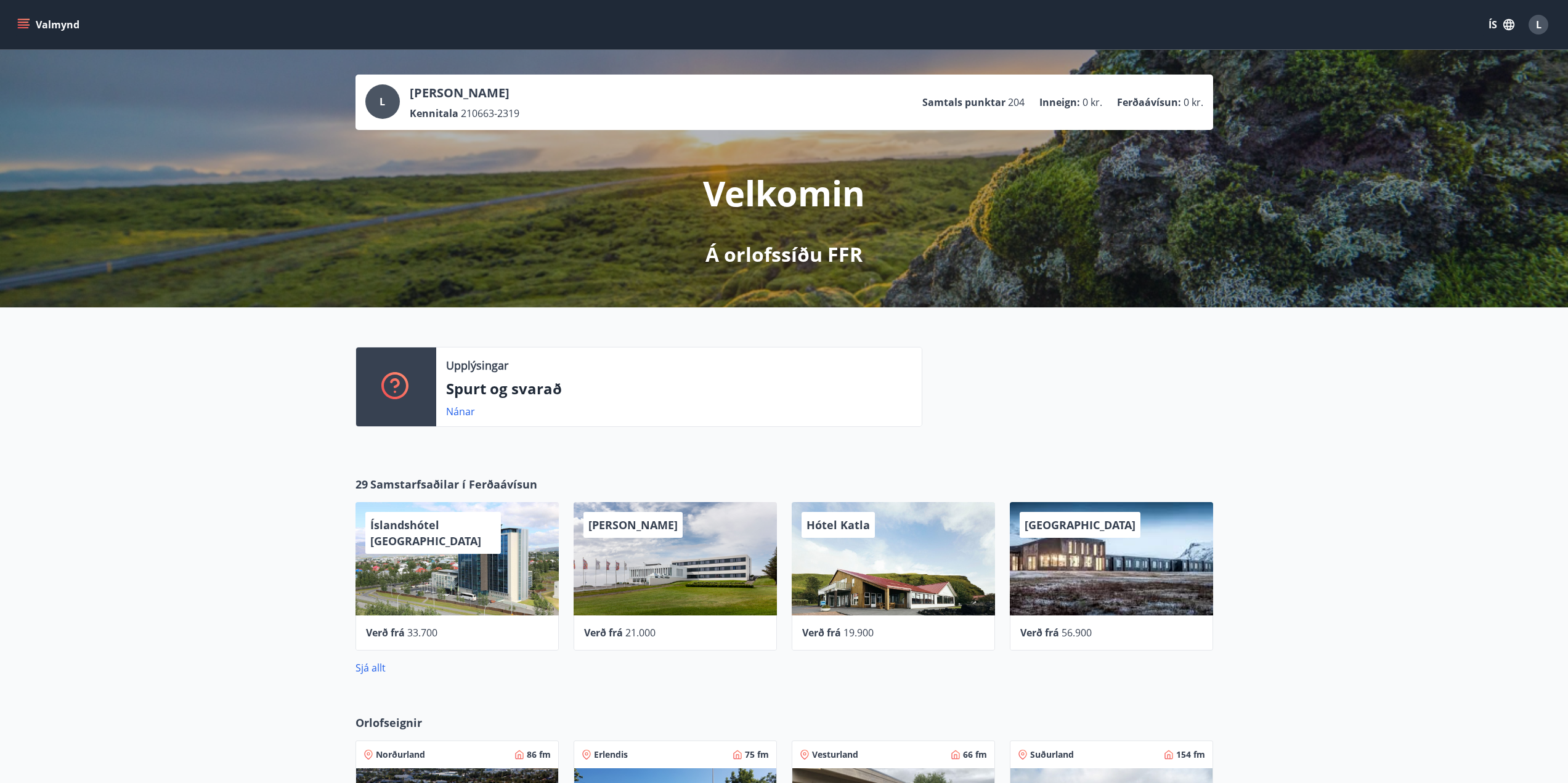
click at [28, 25] on icon "menu" at bounding box center [24, 24] width 14 height 1
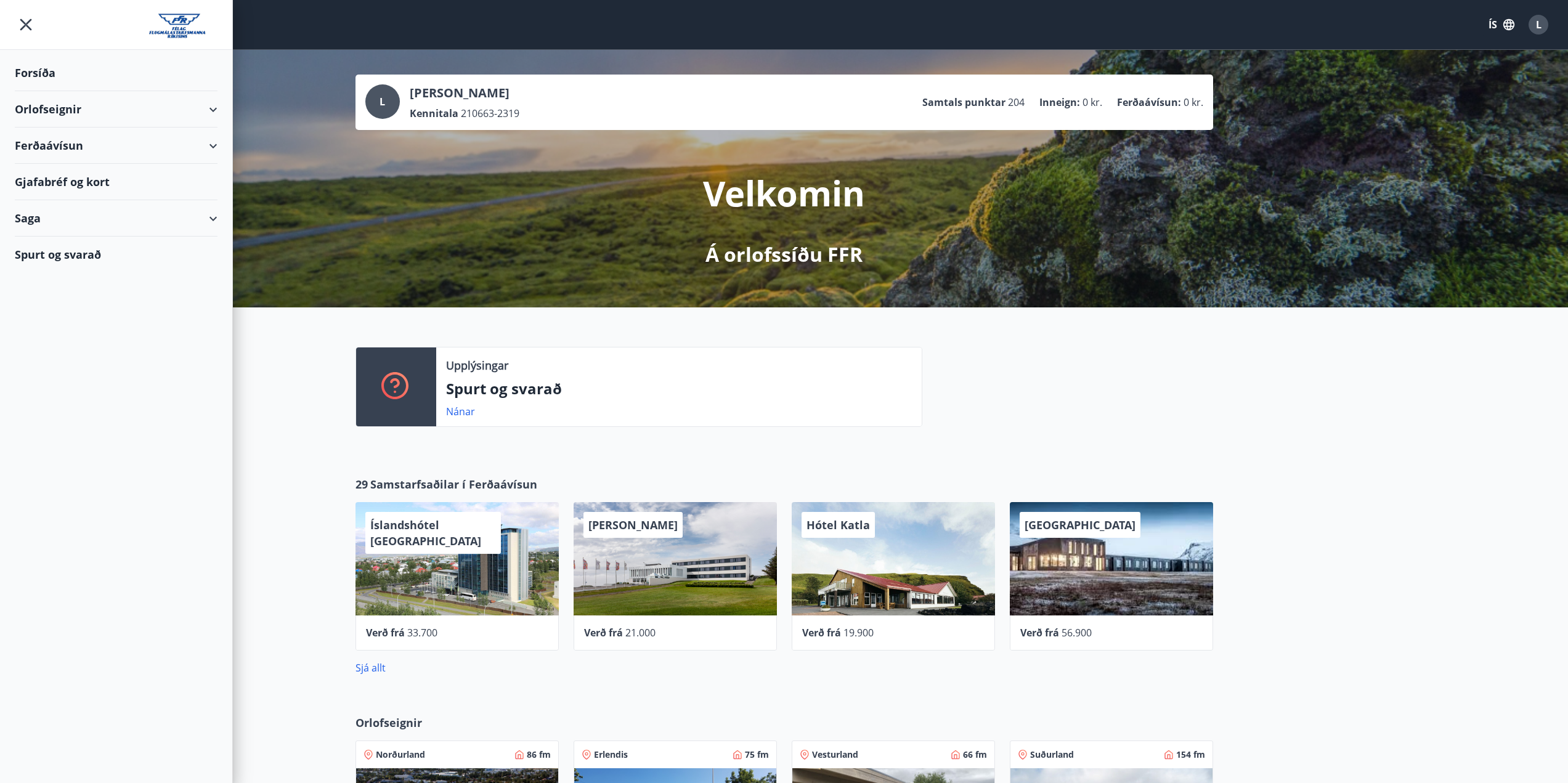
click at [100, 182] on div "Gjafabréf og kort" at bounding box center [116, 182] width 203 height 36
click at [207, 219] on div "Saga" at bounding box center [116, 219] width 203 height 36
click at [214, 217] on div "Saga" at bounding box center [116, 219] width 203 height 36
click at [62, 305] on div "Umsóknir" at bounding box center [116, 301] width 183 height 26
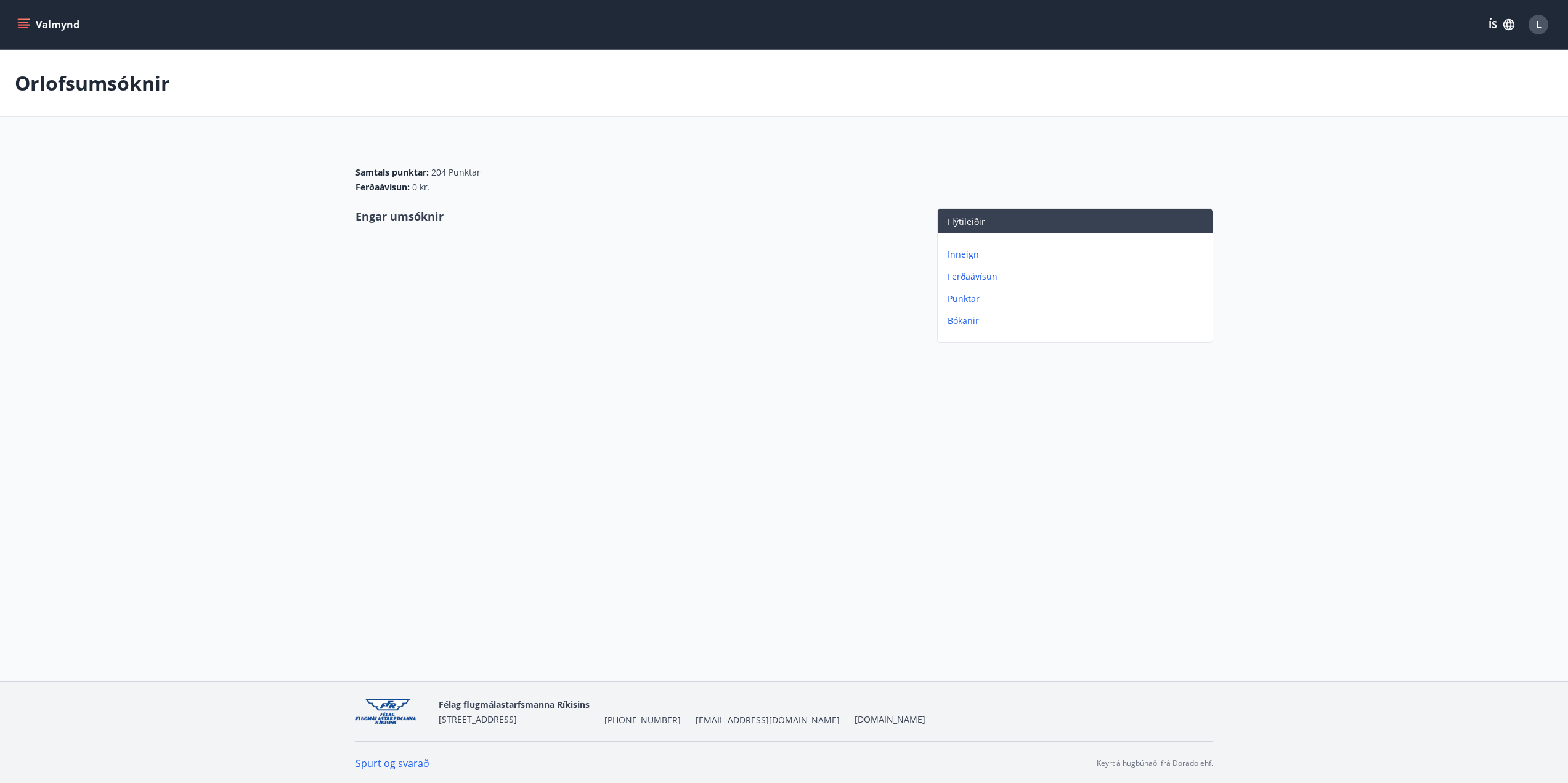
click at [955, 323] on p "Bókanir" at bounding box center [1078, 321] width 260 height 13
